Goal: Information Seeking & Learning: Find specific fact

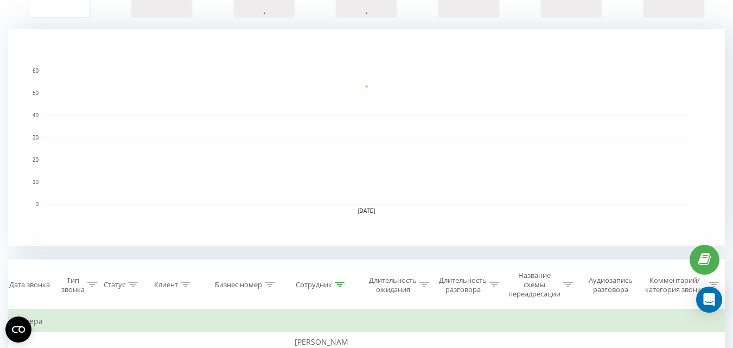
scroll to position [326, 0]
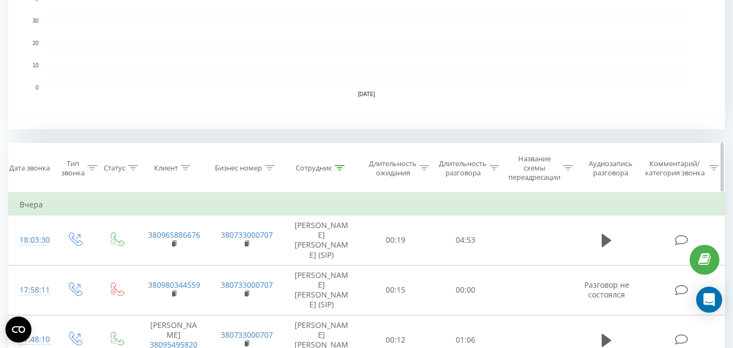
click at [341, 164] on div at bounding box center [340, 167] width 10 height 9
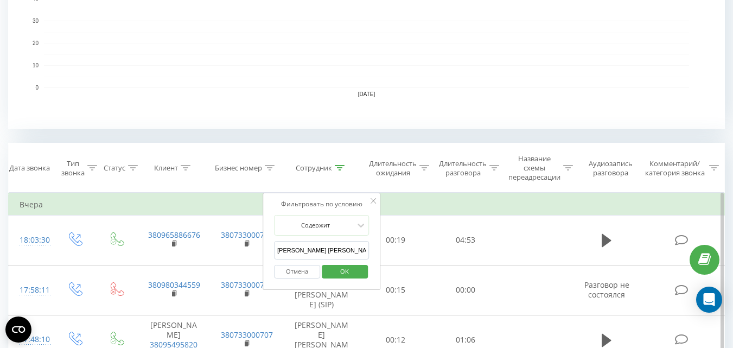
click at [309, 251] on input "[PERSON_NAME] [PERSON_NAME]" at bounding box center [322, 250] width 96 height 19
click at [309, 250] on input "[PERSON_NAME] [PERSON_NAME]" at bounding box center [322, 250] width 96 height 19
type input "[PERSON_NAME]"
click at [338, 269] on span "OK" at bounding box center [345, 271] width 30 height 17
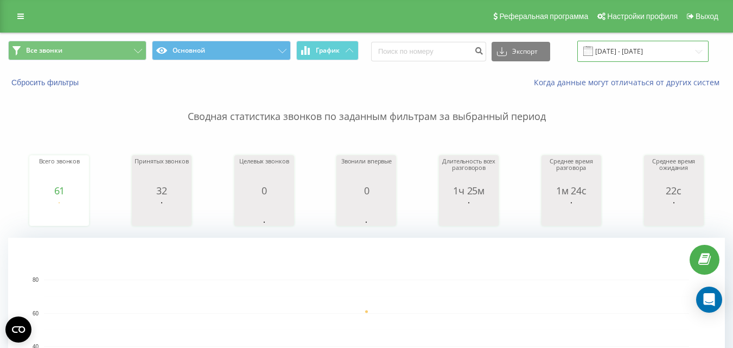
click at [625, 43] on input "[DATE] - [DATE]" at bounding box center [643, 51] width 131 height 21
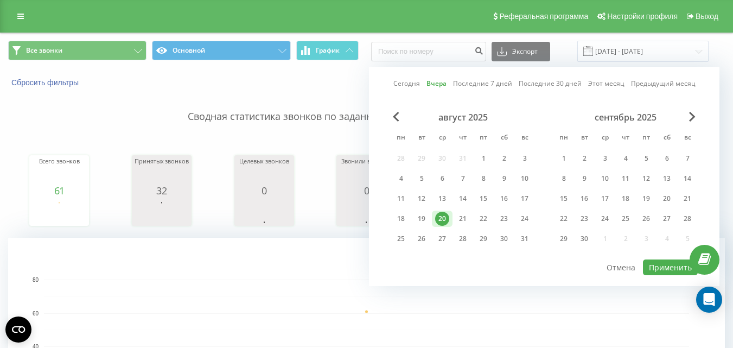
click at [307, 90] on p "Сводная статистика звонков по заданным фильтрам за выбранный период" at bounding box center [366, 106] width 717 height 36
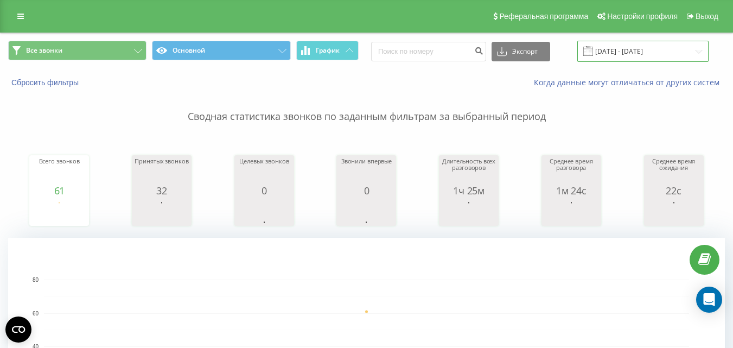
click at [635, 46] on input "[DATE] - [DATE]" at bounding box center [643, 51] width 131 height 21
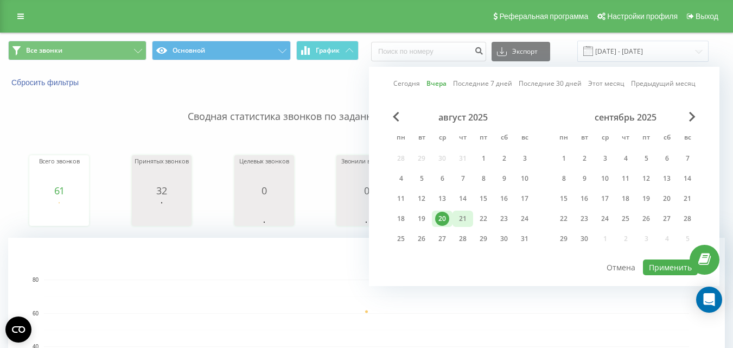
click at [462, 221] on div "21" at bounding box center [463, 219] width 14 height 14
click at [678, 269] on button "Применить" at bounding box center [670, 268] width 55 height 16
type input "[DATE] - [DATE]"
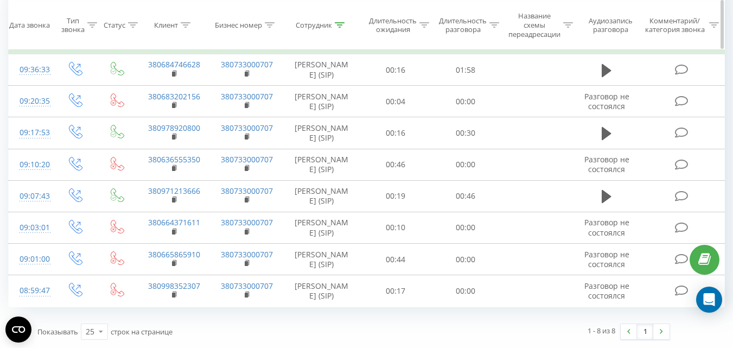
scroll to position [554, 0]
click at [340, 24] on icon at bounding box center [340, 24] width 10 height 5
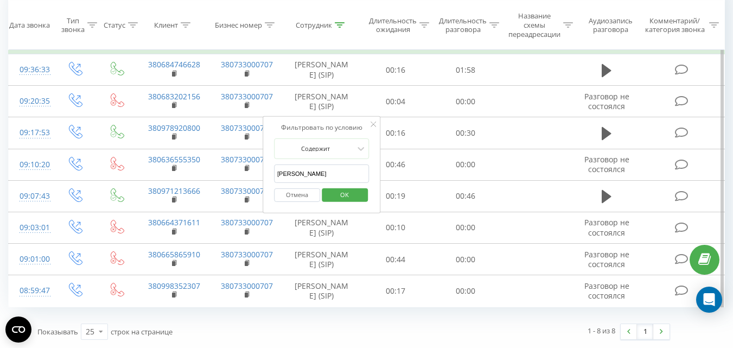
click at [303, 165] on input "[PERSON_NAME]" at bounding box center [322, 174] width 96 height 19
type input "пржевальська"
click at [344, 186] on span "OK" at bounding box center [345, 194] width 30 height 17
